Goal: Use online tool/utility: Utilize a website feature to perform a specific function

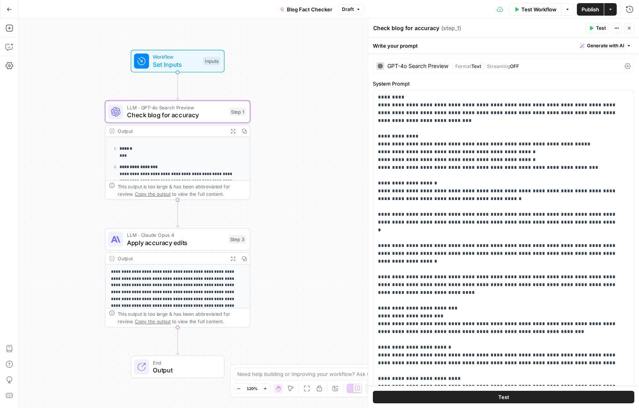
click at [7, 8] on icon "button" at bounding box center [9, 9] width 5 height 5
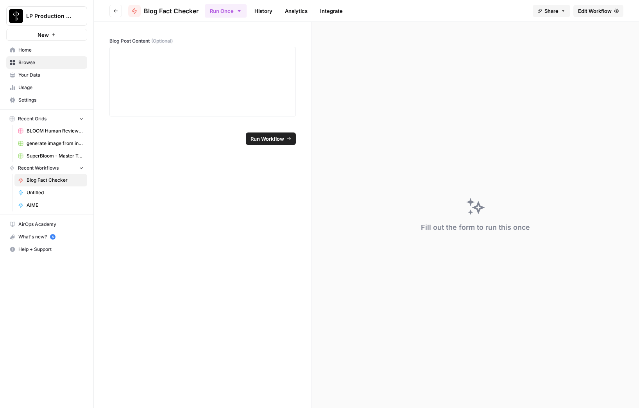
click at [23, 63] on span "Browse" at bounding box center [50, 62] width 65 height 7
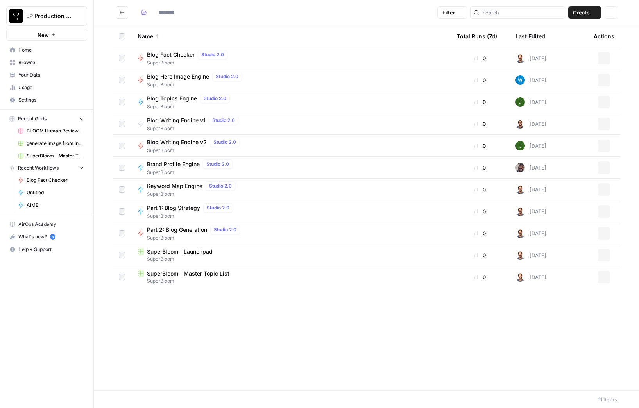
type input "**********"
click at [172, 98] on span "Blog Topics Engine" at bounding box center [172, 99] width 50 height 8
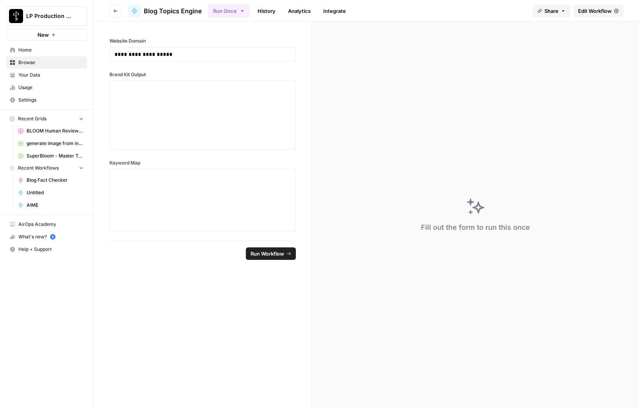
click at [598, 12] on span "Edit Workflow" at bounding box center [595, 11] width 34 height 8
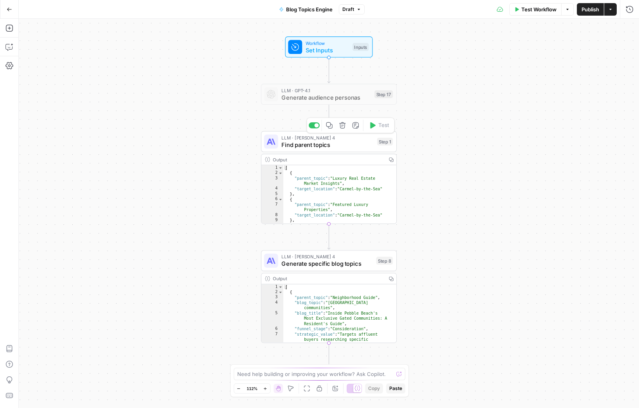
click at [319, 145] on span "Find parent topics" at bounding box center [327, 144] width 92 height 9
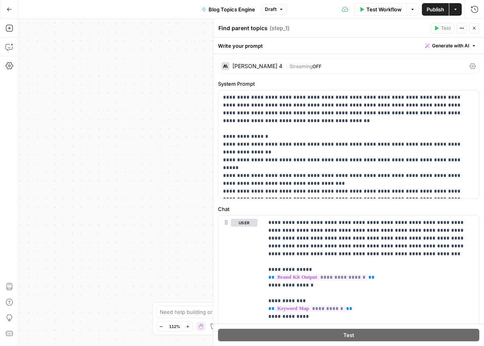
click at [319, 11] on div "Test Workflow Options Publish Actions Run History" at bounding box center [385, 9] width 197 height 18
click at [317, 9] on div "Test Workflow Options Publish Actions Run History" at bounding box center [385, 9] width 197 height 18
click at [324, 13] on div "Test Workflow Options Publish Actions Run History" at bounding box center [385, 9] width 197 height 18
click at [474, 28] on icon "button" at bounding box center [474, 28] width 5 height 5
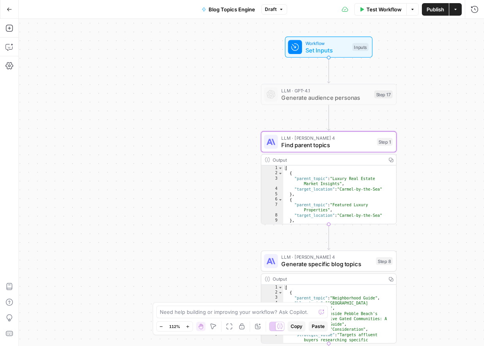
click at [312, 263] on span "Generate specific blog topics" at bounding box center [326, 264] width 91 height 9
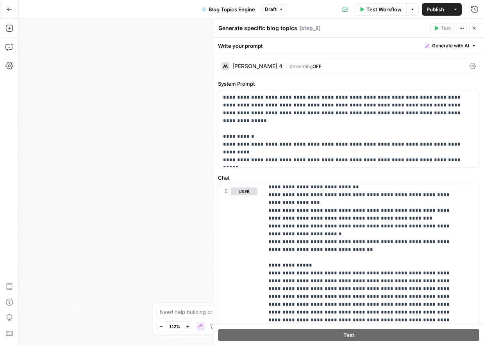
click at [146, 12] on div "Go Back Blog Topics Engine Draft Test Workflow Options Publish Actions Run Hist…" at bounding box center [242, 9] width 484 height 18
click at [475, 28] on span "E" at bounding box center [473, 26] width 6 height 8
click at [477, 27] on button "Close" at bounding box center [474, 28] width 10 height 10
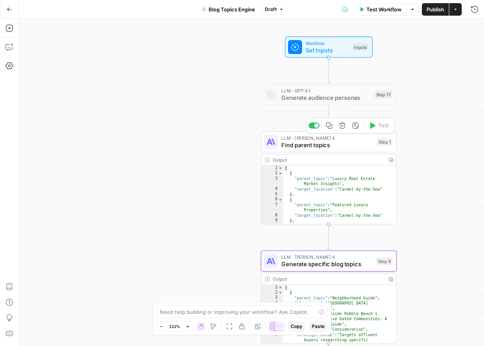
click at [326, 138] on span "LLM · [PERSON_NAME] 4" at bounding box center [327, 137] width 92 height 7
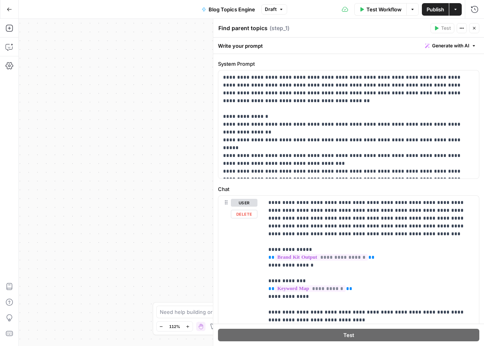
scroll to position [25, 0]
